Goal: Task Accomplishment & Management: Complete application form

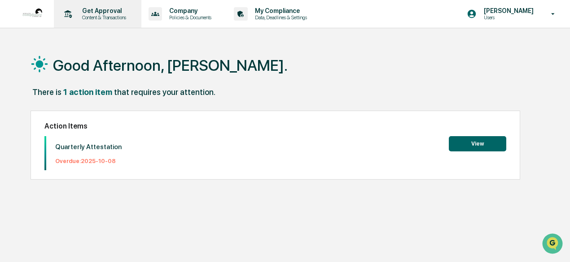
click at [94, 18] on p "Content & Transactions" at bounding box center [103, 17] width 56 height 6
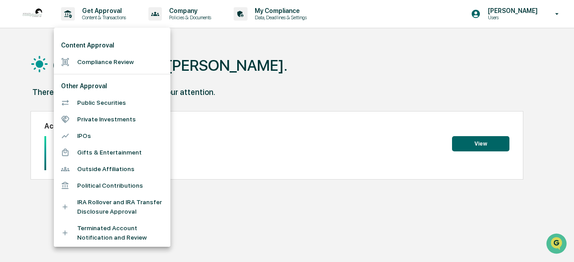
click at [114, 64] on li "Compliance Review" at bounding box center [112, 62] width 117 height 17
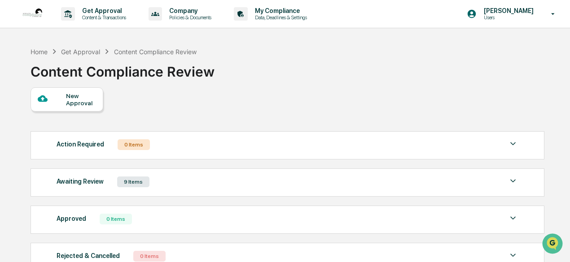
click at [78, 103] on div "New Approval" at bounding box center [81, 99] width 30 height 14
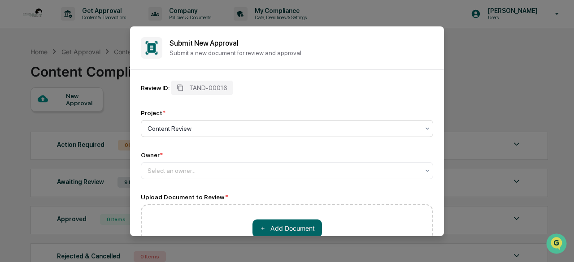
click at [230, 127] on div at bounding box center [284, 128] width 272 height 9
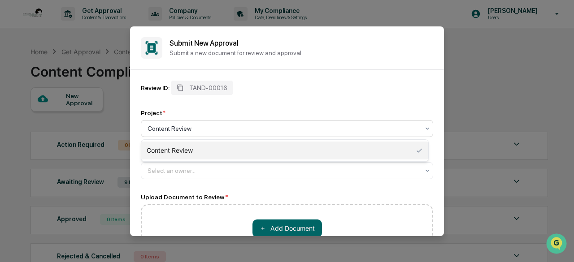
click at [252, 149] on div "Content Review" at bounding box center [284, 151] width 287 height 18
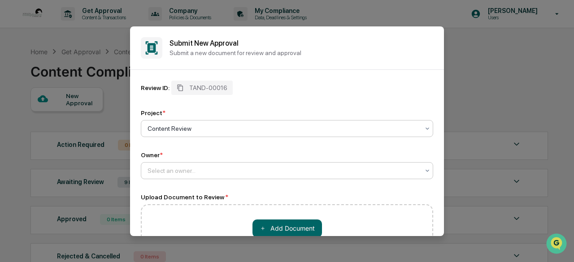
click at [230, 173] on div at bounding box center [284, 170] width 272 height 9
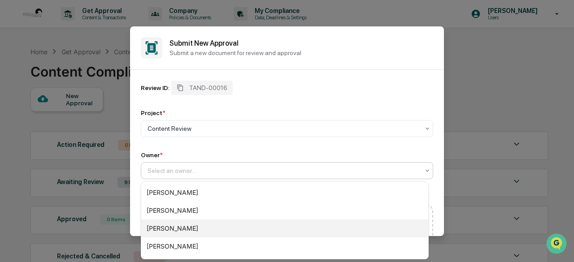
click at [188, 231] on div "[PERSON_NAME]" at bounding box center [284, 229] width 287 height 18
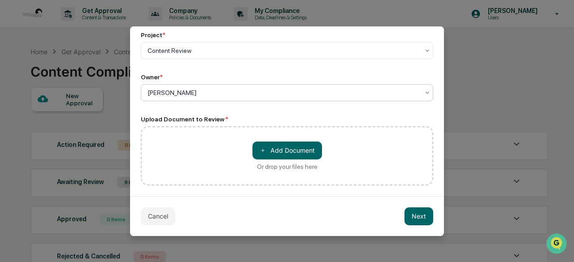
scroll to position [79, 0]
click at [280, 150] on button "＋ Add Document" at bounding box center [288, 151] width 70 height 18
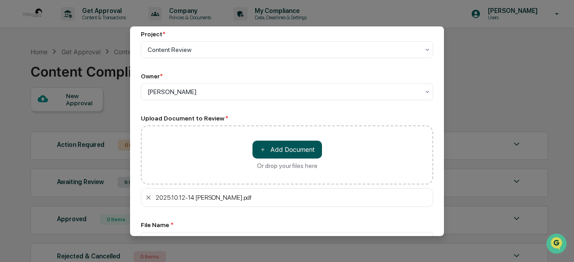
click at [291, 152] on button "＋ Add Document" at bounding box center [288, 150] width 70 height 18
type input "**********"
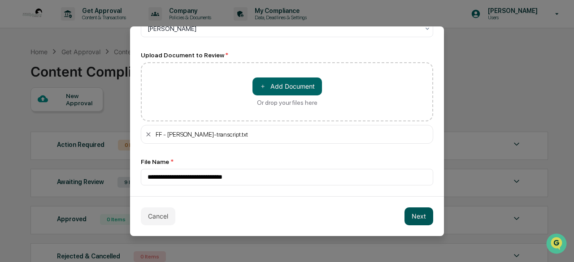
click at [411, 219] on button "Next" at bounding box center [419, 217] width 29 height 18
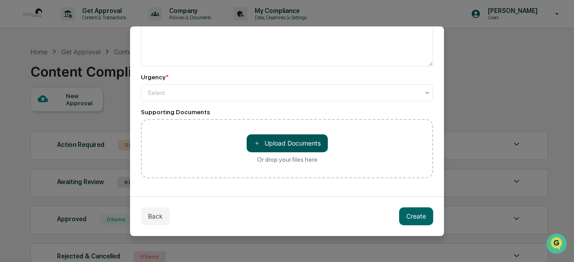
scroll to position [0, 0]
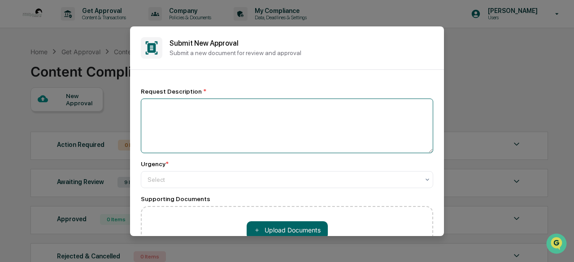
click at [268, 113] on textarea at bounding box center [287, 126] width 292 height 55
paste textarea "**********"
type textarea "**********"
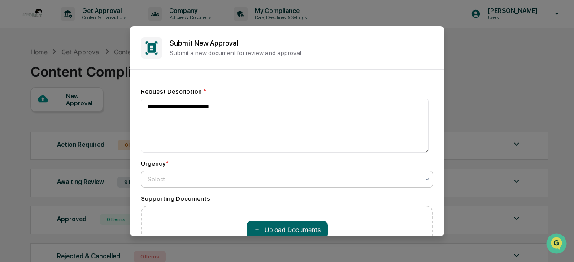
click at [218, 175] on div at bounding box center [284, 179] width 272 height 9
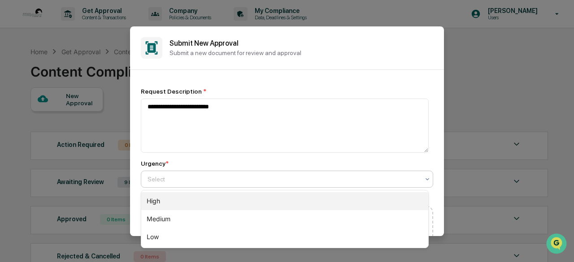
click at [189, 198] on div "High" at bounding box center [284, 201] width 287 height 18
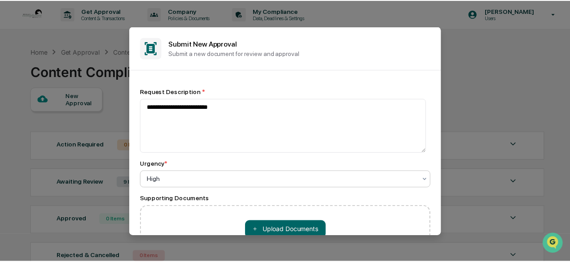
scroll to position [87, 0]
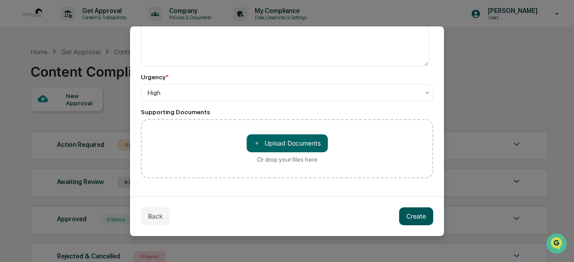
click at [409, 219] on button "Create" at bounding box center [416, 217] width 34 height 18
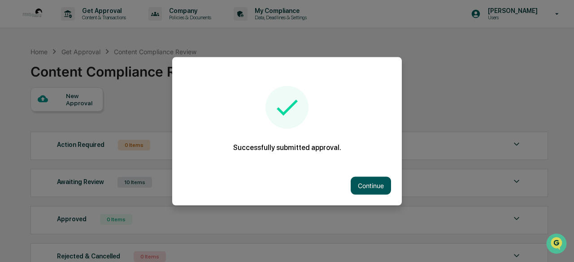
click at [365, 185] on button "Continue" at bounding box center [371, 186] width 40 height 18
